Goal: Task Accomplishment & Management: Use online tool/utility

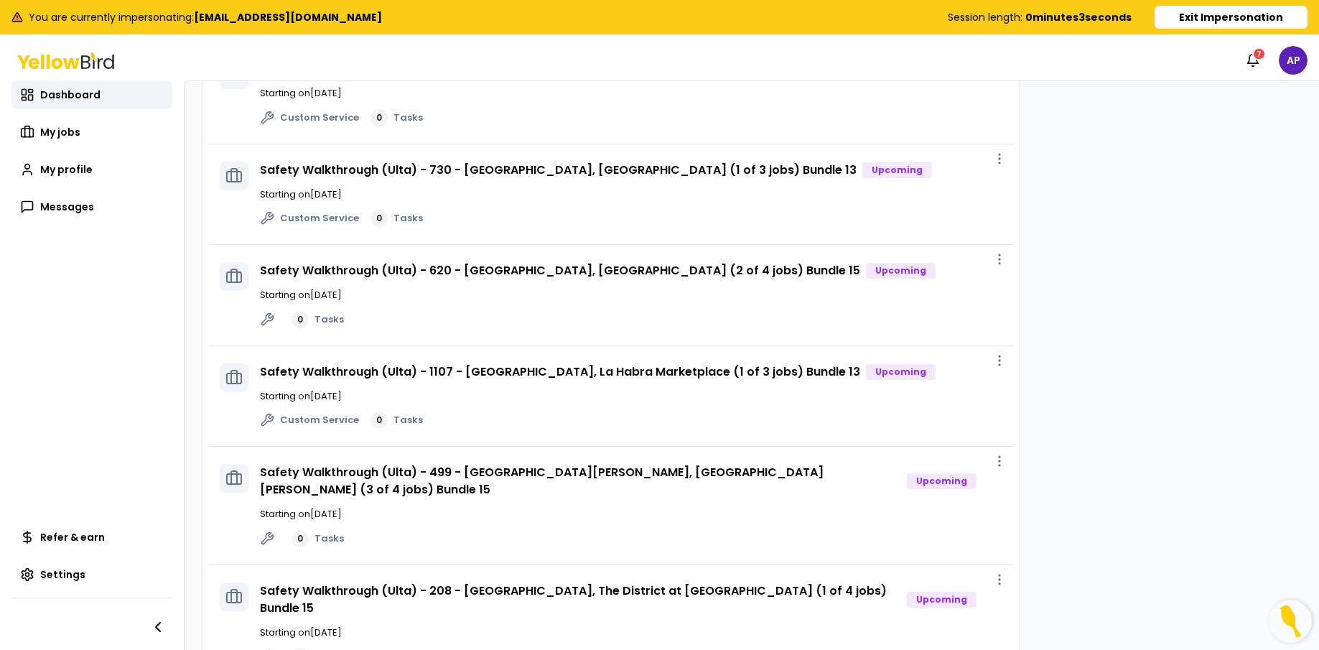
scroll to position [798, 0]
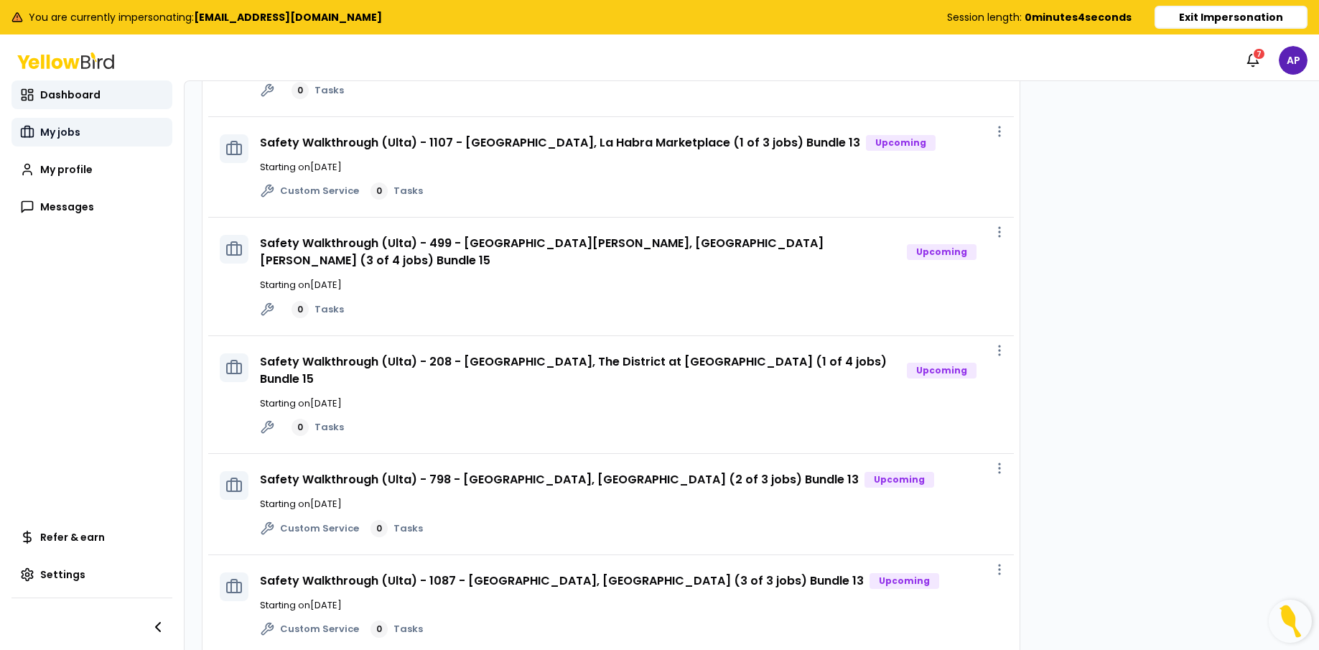
click at [66, 123] on link "My jobs" at bounding box center [91, 132] width 161 height 29
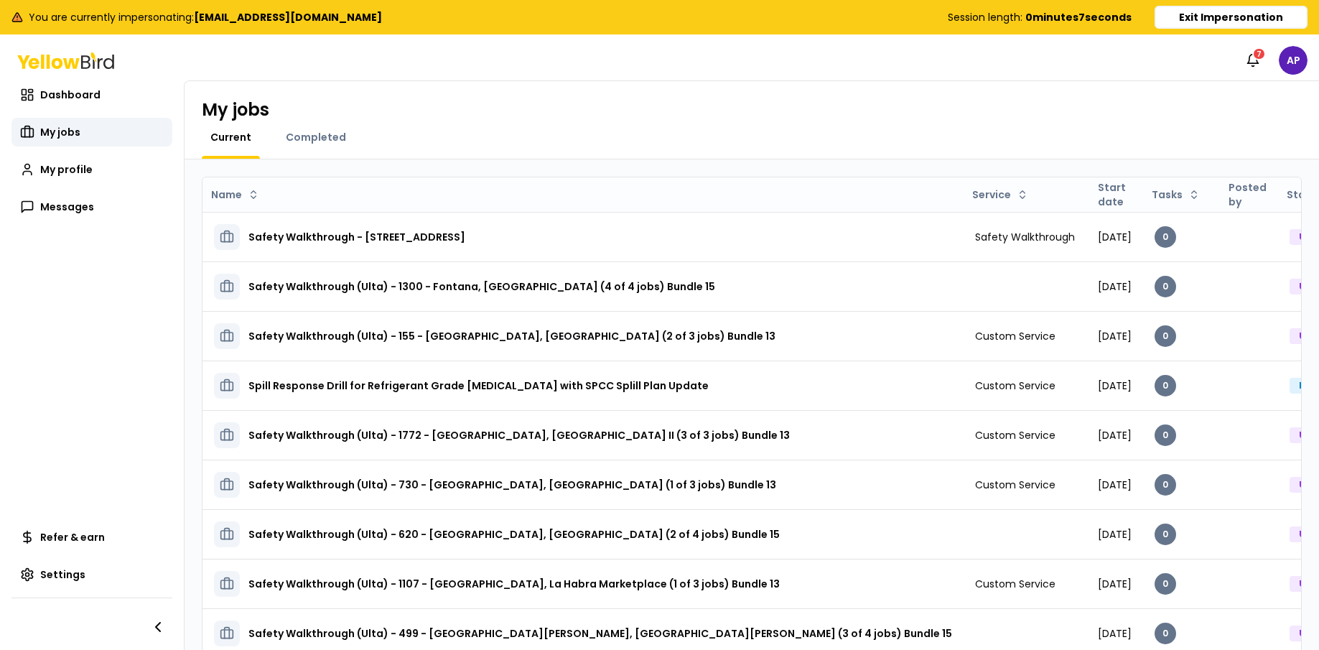
scroll to position [87, 0]
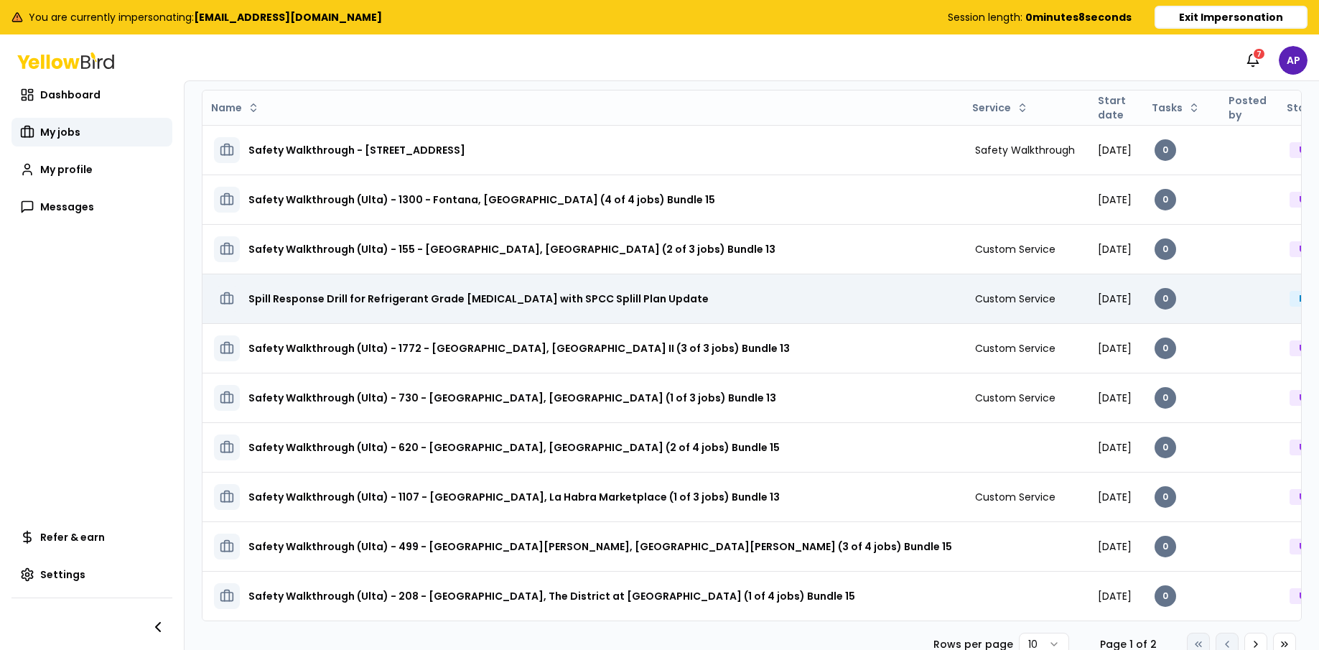
click at [381, 305] on h3 "Spill Response Drill for Refrigerant Grade [MEDICAL_DATA] with SPCC Splill Plan…" at bounding box center [478, 299] width 460 height 26
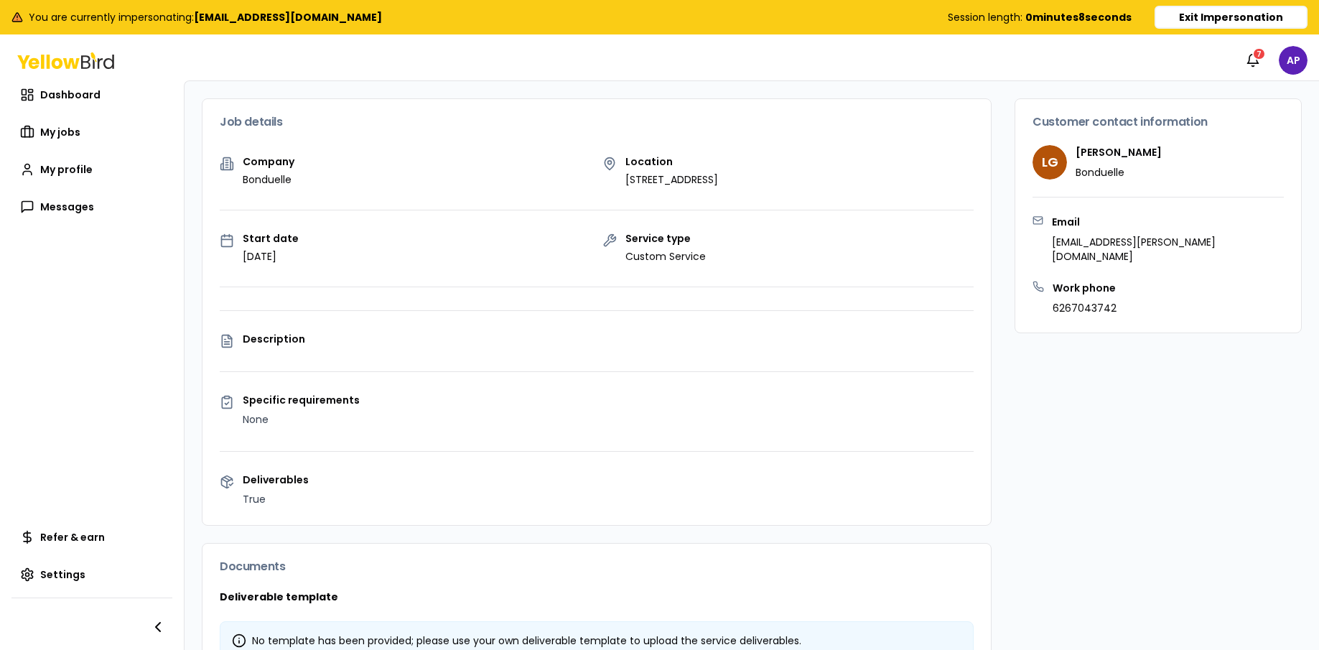
scroll to position [262, 0]
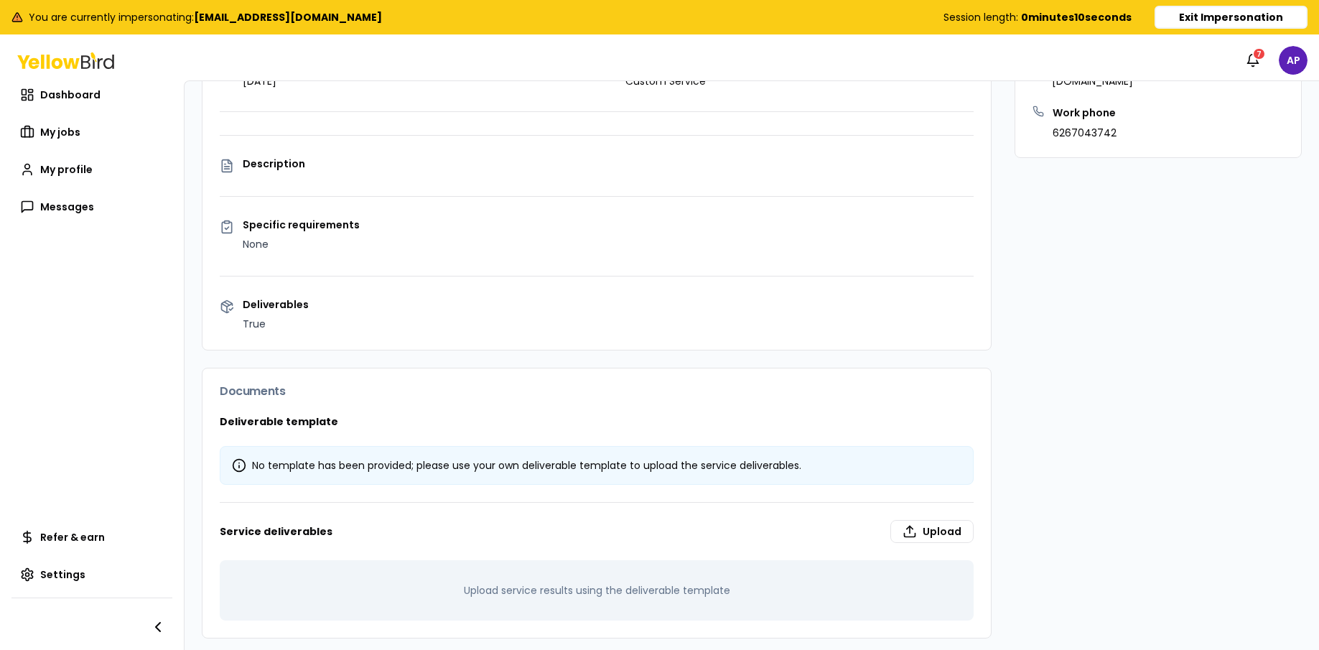
click at [926, 538] on label "Upload" at bounding box center [931, 531] width 83 height 23
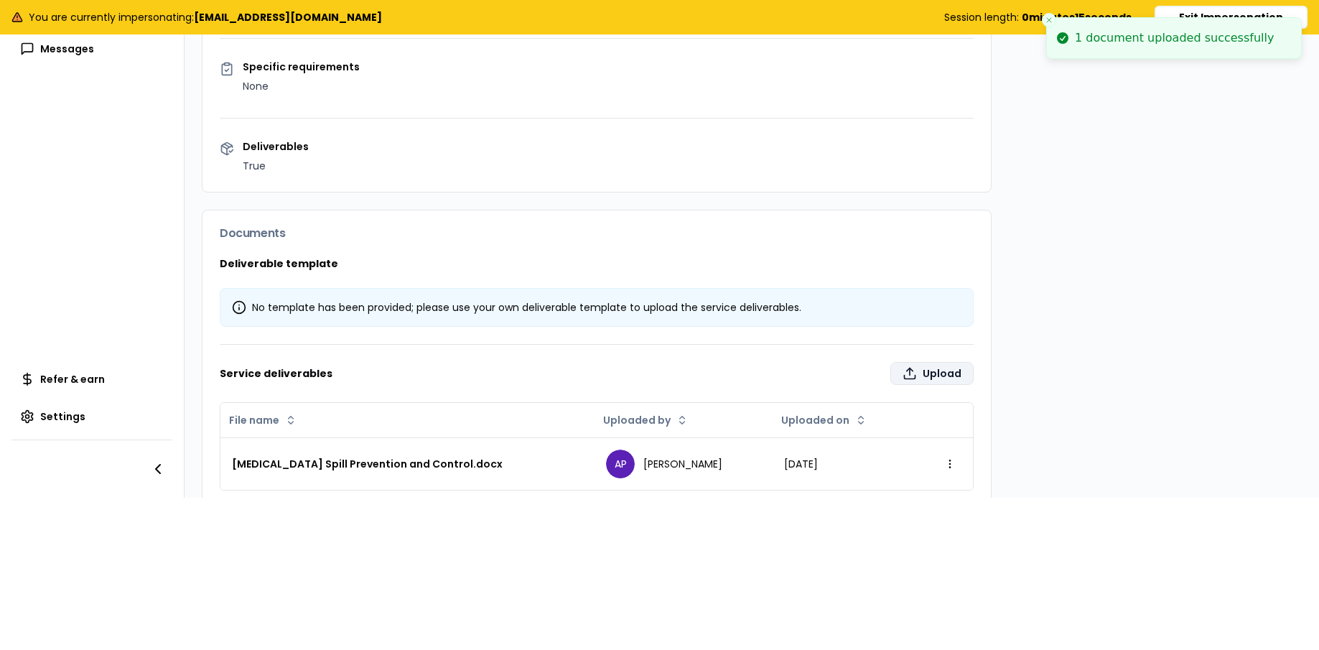
click at [930, 373] on label "Upload" at bounding box center [931, 373] width 83 height 23
click at [930, 621] on input "Upload" at bounding box center [878, 635] width 1319 height 29
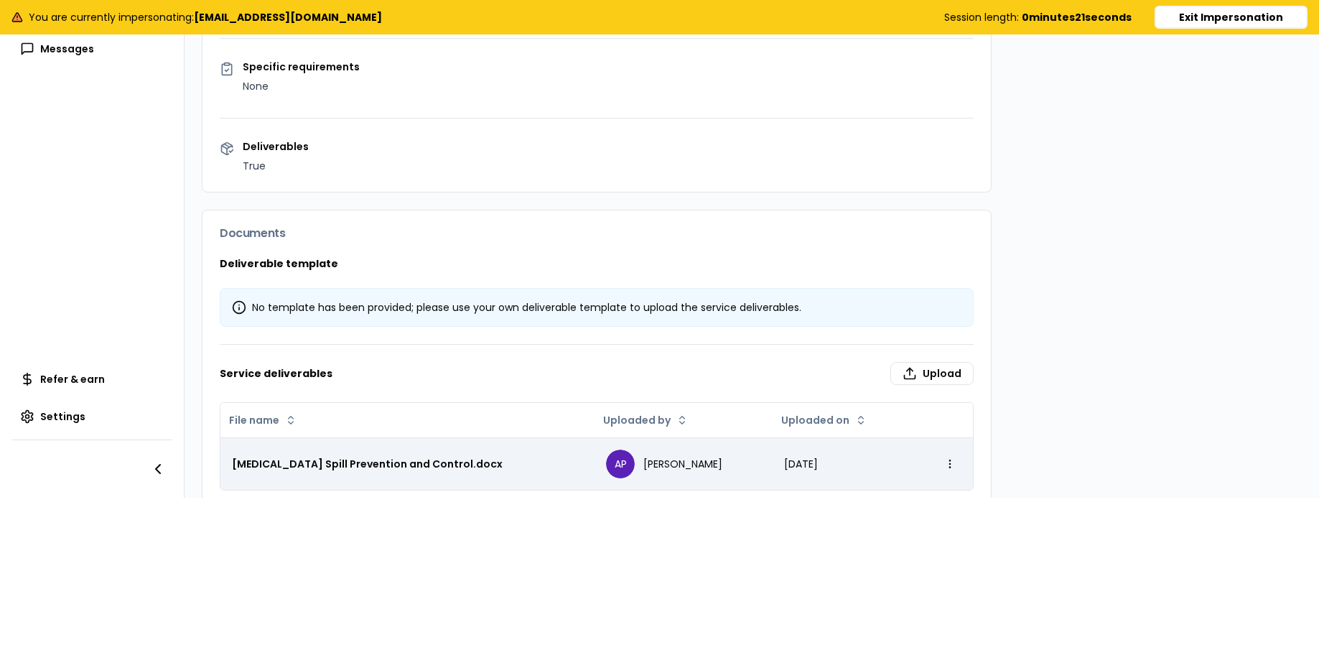
type input "**********"
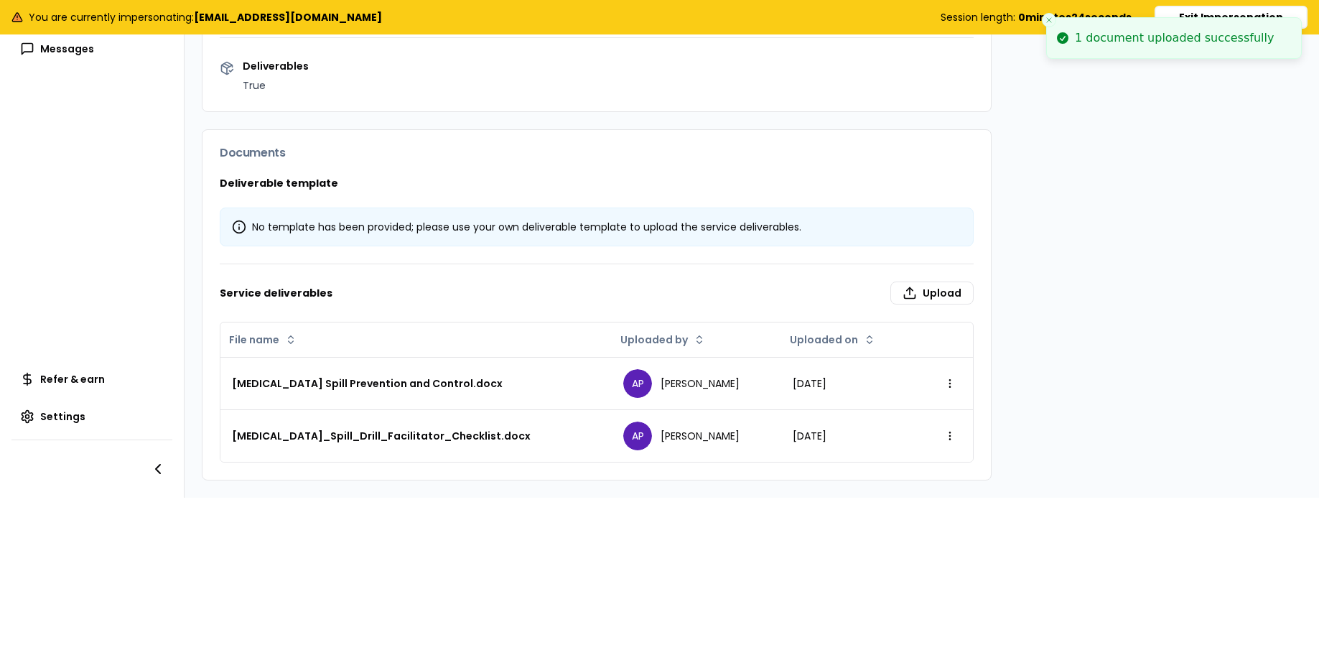
scroll to position [0, 0]
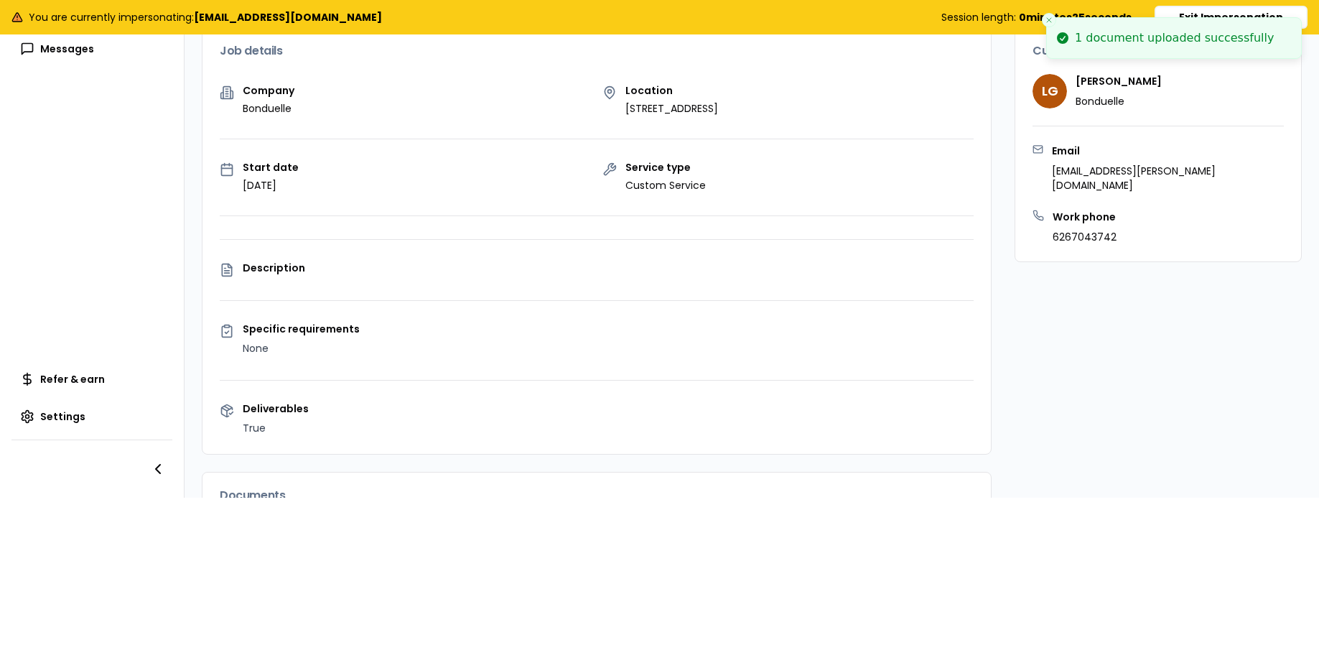
click at [1053, 19] on button "Close toast" at bounding box center [1048, 20] width 14 height 14
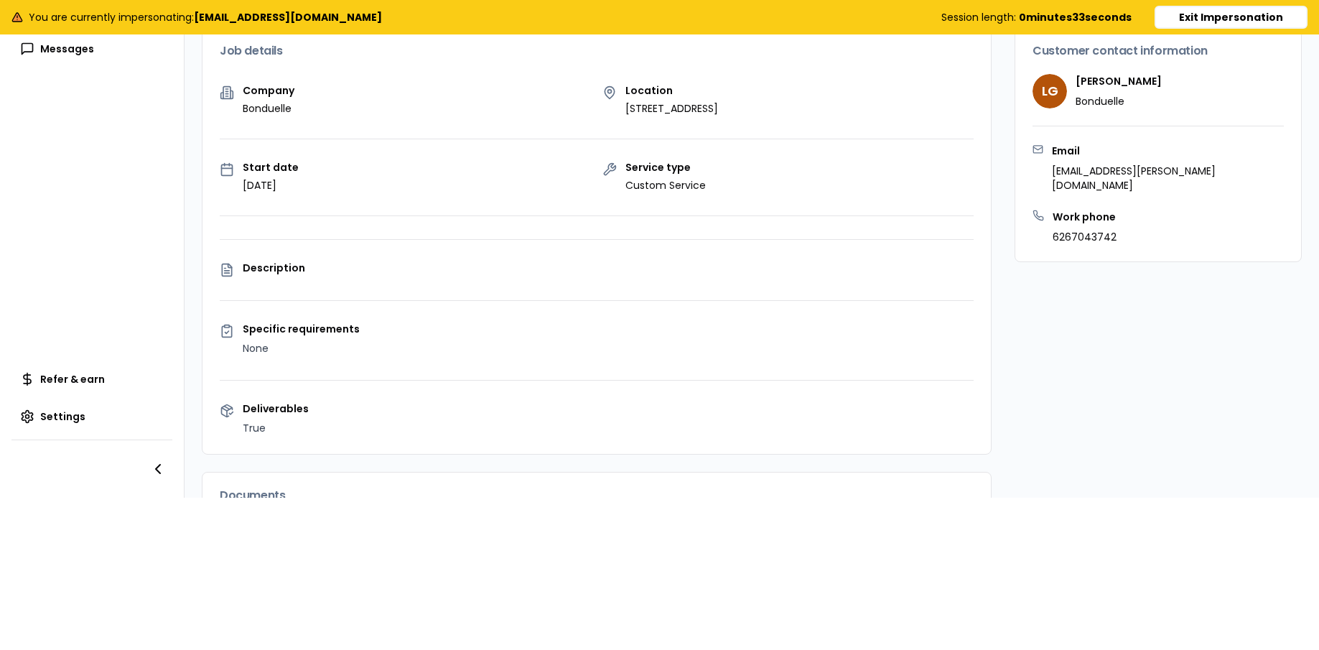
click at [1235, 18] on button "Exit Impersonation" at bounding box center [1230, 17] width 153 height 23
